Goal: Information Seeking & Learning: Learn about a topic

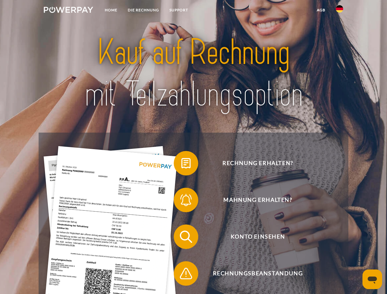
click at [68, 11] on img at bounding box center [68, 10] width 49 height 6
click at [339, 11] on img at bounding box center [339, 8] width 7 height 7
click at [321, 10] on link "agb" at bounding box center [321, 10] width 19 height 11
click at [181, 165] on span at bounding box center [176, 163] width 31 height 31
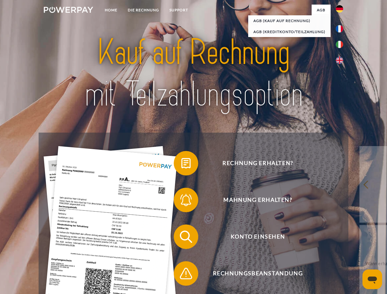
click at [181, 201] on span at bounding box center [176, 200] width 31 height 31
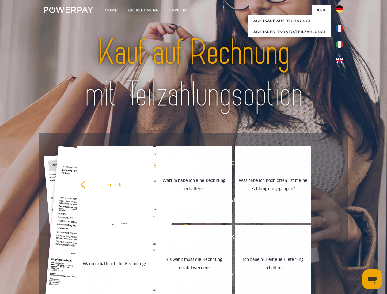
click at [181, 238] on link "Bis wann muss die Rechnung bezahlt werden?" at bounding box center [194, 263] width 76 height 77
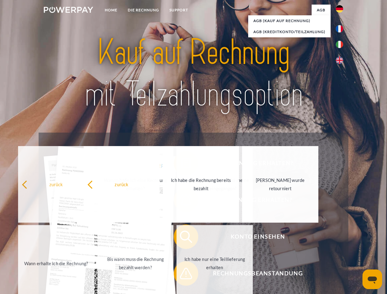
click at [181, 275] on span at bounding box center [176, 273] width 31 height 31
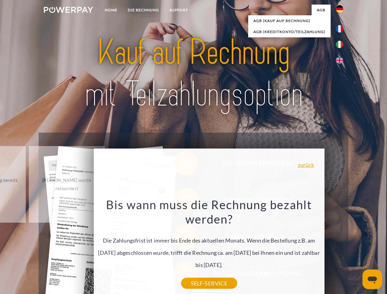
click at [372, 279] on icon "Messaging-Fenster öffnen" at bounding box center [372, 280] width 9 height 7
